Goal: Information Seeking & Learning: Learn about a topic

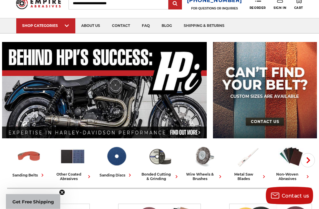
scroll to position [23, 0]
click at [162, 33] on img at bounding box center [161, 33] width 44 height 0
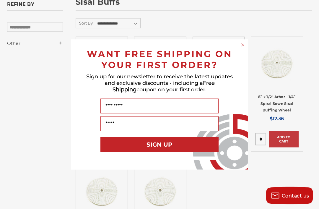
scroll to position [95, 0]
click at [243, 48] on circle "Close dialog" at bounding box center [243, 45] width 6 height 6
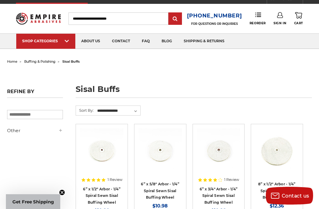
scroll to position [0, 0]
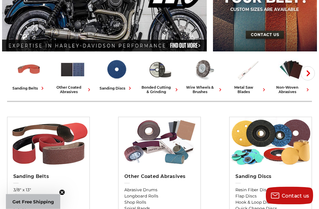
click at [309, 72] on use "button" at bounding box center [309, 74] width 4 height 6
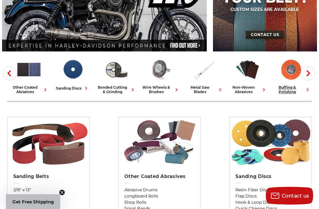
click at [292, 70] on img at bounding box center [292, 69] width 26 height 25
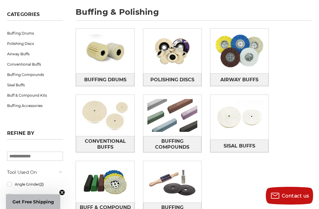
click at [41, 205] on span "Get Free Shipping" at bounding box center [33, 202] width 42 height 6
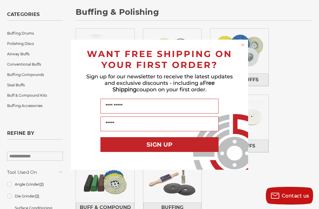
click at [144, 114] on input "Name" at bounding box center [160, 106] width 118 height 15
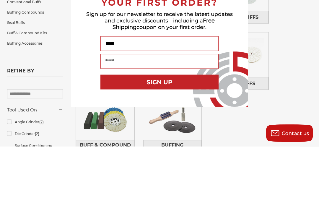
type input "*****"
click at [139, 117] on input "Your Email" at bounding box center [160, 124] width 118 height 15
type input "**********"
click at [190, 137] on button "SIGN UP" at bounding box center [160, 144] width 118 height 15
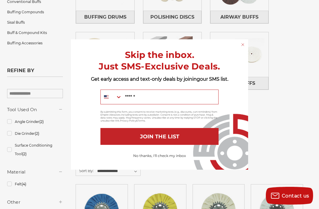
click at [146, 104] on input "Mobile" at bounding box center [170, 97] width 96 height 14
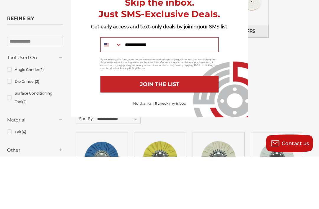
type input "**********"
click at [184, 128] on button "JOIN THE LIST" at bounding box center [160, 136] width 118 height 17
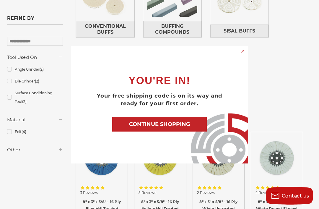
click at [185, 132] on button "CONTINUE SHOPPING" at bounding box center [159, 124] width 95 height 15
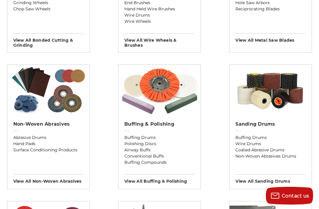
scroll to position [445, 0]
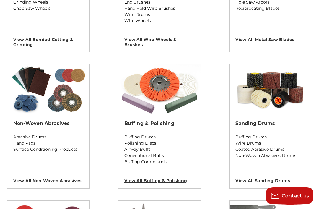
click at [168, 183] on h3 "View All buffing & polishing" at bounding box center [160, 178] width 70 height 9
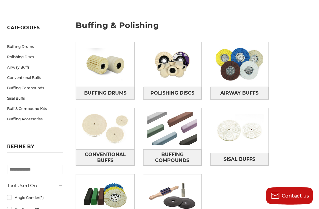
scroll to position [71, 0]
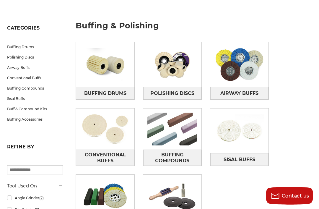
click at [106, 128] on img at bounding box center [105, 129] width 58 height 41
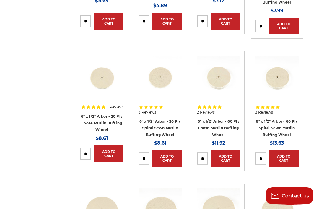
scroll to position [212, 0]
click at [290, 120] on link "6" x 1/2" Arbor - 60 Ply Spiral Sewn Muslin Buffing Wheel" at bounding box center [277, 128] width 42 height 18
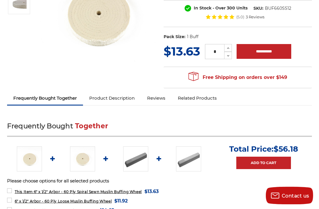
scroll to position [122, 0]
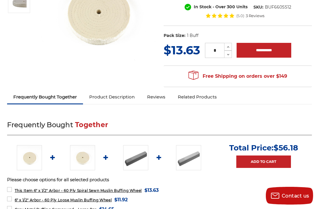
click at [117, 102] on link "Product Description" at bounding box center [112, 96] width 58 height 13
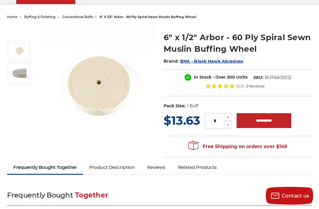
scroll to position [0, 0]
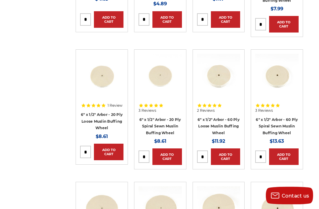
scroll to position [214, 0]
click at [224, 120] on link "6" x 1/2" Arbor - 60 Ply Loose Muslin Buffing Wheel" at bounding box center [219, 126] width 42 height 18
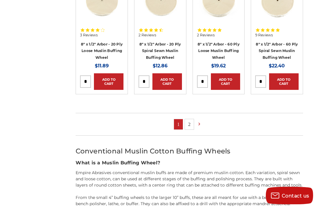
scroll to position [422, 0]
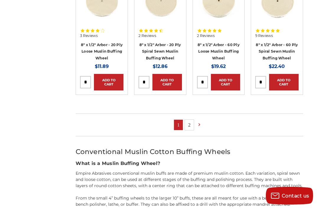
click at [191, 124] on link "2" at bounding box center [189, 125] width 9 height 10
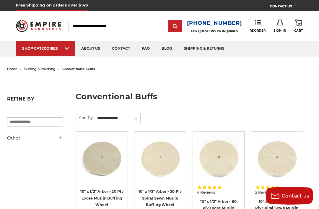
click at [164, 56] on img at bounding box center [161, 56] width 44 height 0
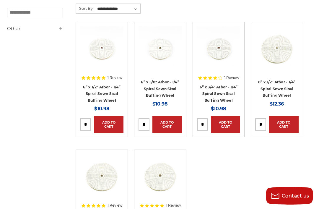
scroll to position [108, 0]
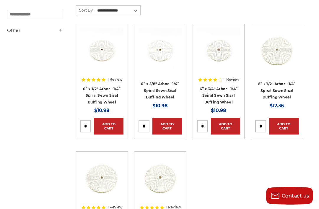
click at [231, 88] on link "6” x 3/4" Arbor - 1/4” Spiral Sewn Sisal Buffing Wheel" at bounding box center [219, 96] width 38 height 18
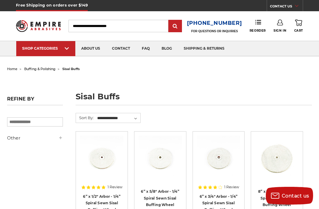
click at [49, 70] on span "buffing & polishing" at bounding box center [39, 69] width 31 height 4
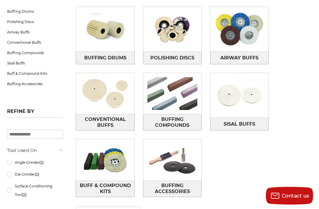
click at [115, 157] on img at bounding box center [105, 159] width 58 height 41
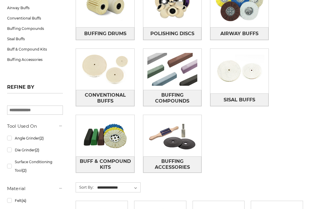
click at [182, 72] on img at bounding box center [172, 69] width 58 height 41
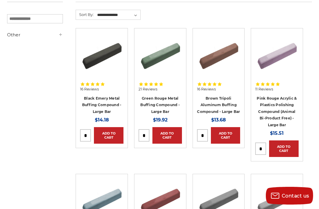
scroll to position [103, 0]
click at [224, 105] on link "Brown Tripoli Aluminum Buffing Compound - Large Bar" at bounding box center [218, 105] width 43 height 18
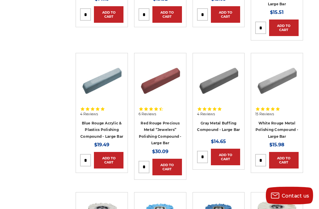
scroll to position [224, 0]
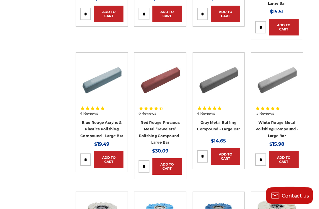
click at [228, 126] on link "Gray Metal Buffing Compound - Large Bar" at bounding box center [218, 126] width 43 height 11
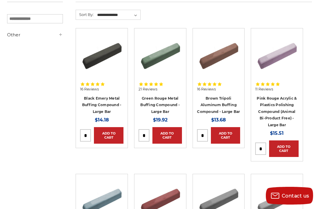
scroll to position [105, 0]
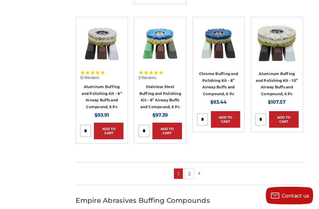
click at [193, 171] on link "2" at bounding box center [189, 174] width 9 height 10
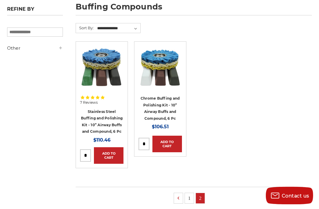
click at [190, 197] on link "1" at bounding box center [189, 198] width 9 height 10
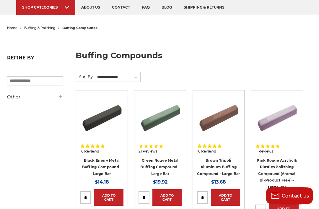
scroll to position [92, 0]
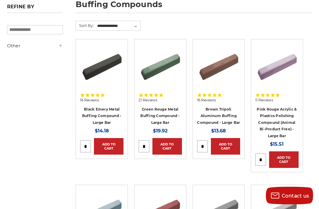
click at [222, 117] on link "Brown Tripoli Aluminum Buffing Compound - Large Bar" at bounding box center [218, 116] width 43 height 18
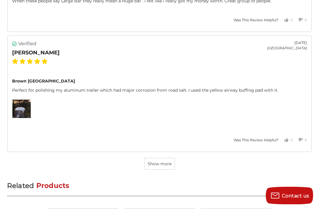
scroll to position [1855, 0]
click at [23, 104] on img at bounding box center [21, 109] width 18 height 18
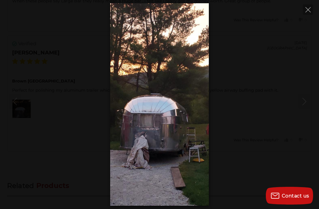
click at [311, 12] on icon "Close" at bounding box center [308, 9] width 5 height 5
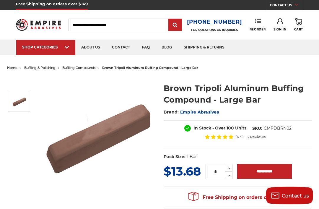
scroll to position [0, 0]
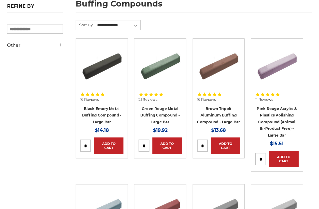
scroll to position [93, 0]
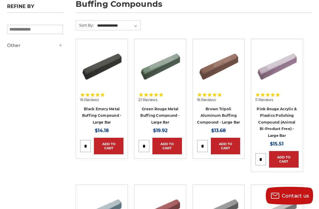
click at [104, 110] on link "Black Emery Metal Buffing Compound - Large Bar" at bounding box center [102, 116] width 40 height 18
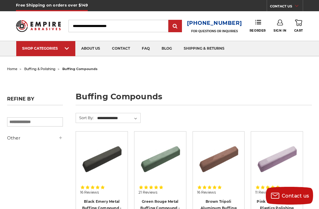
click at [147, 49] on link "faq" at bounding box center [146, 48] width 20 height 15
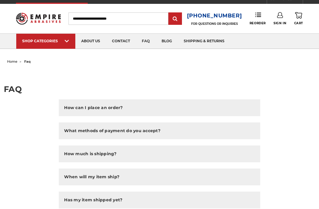
scroll to position [21, 0]
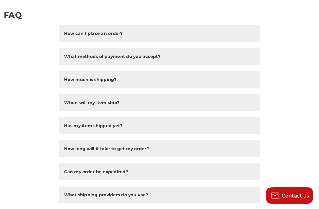
click at [209, 37] on button "How can I place an order?" at bounding box center [159, 33] width 201 height 17
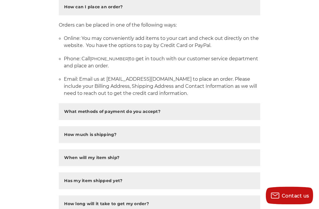
scroll to position [110, 0]
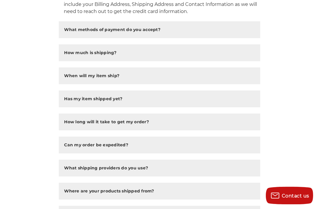
click at [242, 54] on button "How much is shipping?" at bounding box center [159, 53] width 201 height 17
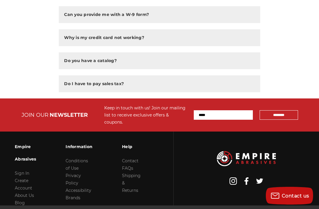
scroll to position [587, 0]
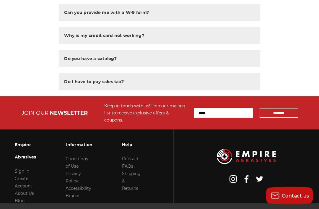
click at [250, 59] on button "Do you have a catalog?" at bounding box center [159, 59] width 201 height 17
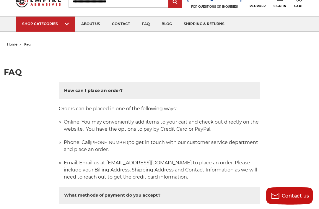
scroll to position [0, 0]
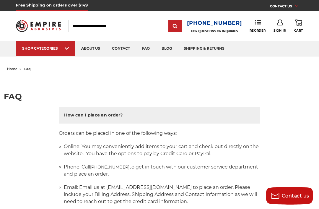
click at [147, 51] on link "faq" at bounding box center [146, 48] width 20 height 15
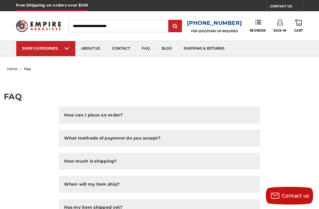
click at [168, 50] on link "blog" at bounding box center [167, 48] width 22 height 15
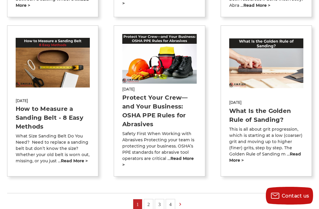
scroll to position [429, 0]
click at [148, 205] on link "2" at bounding box center [148, 205] width 9 height 10
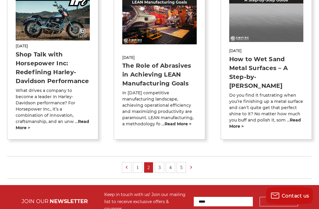
scroll to position [491, 0]
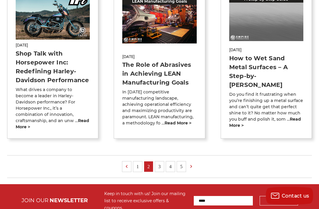
click at [158, 164] on link "3" at bounding box center [159, 166] width 9 height 10
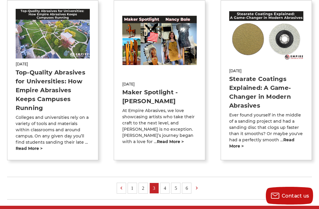
scroll to position [447, 0]
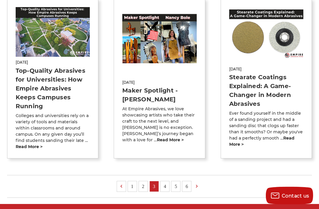
click at [167, 189] on link "4" at bounding box center [165, 187] width 9 height 10
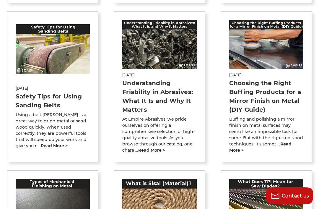
scroll to position [264, 0]
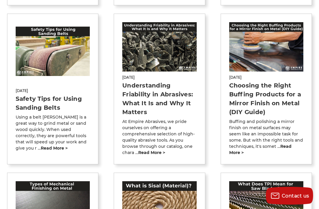
click at [292, 147] on link "read more >" at bounding box center [261, 150] width 62 height 12
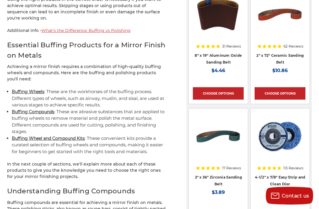
scroll to position [411, 0]
